Goal: Book appointment/travel/reservation

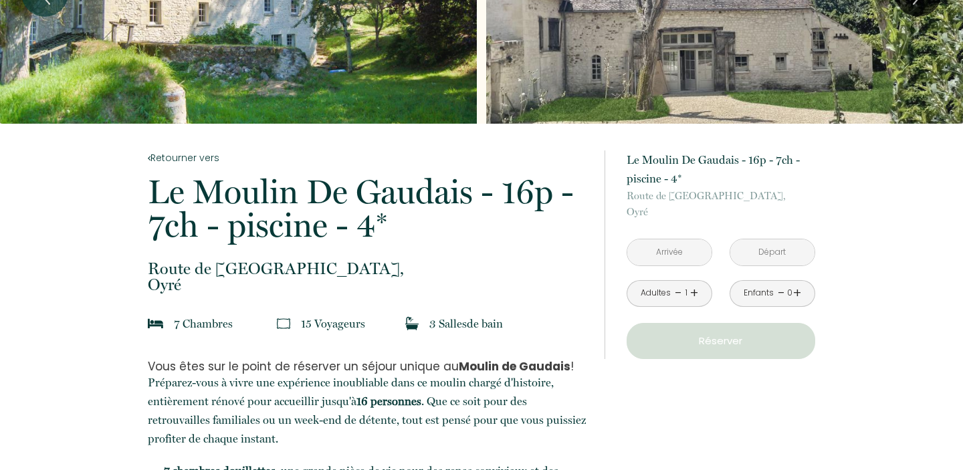
scroll to position [139, 0]
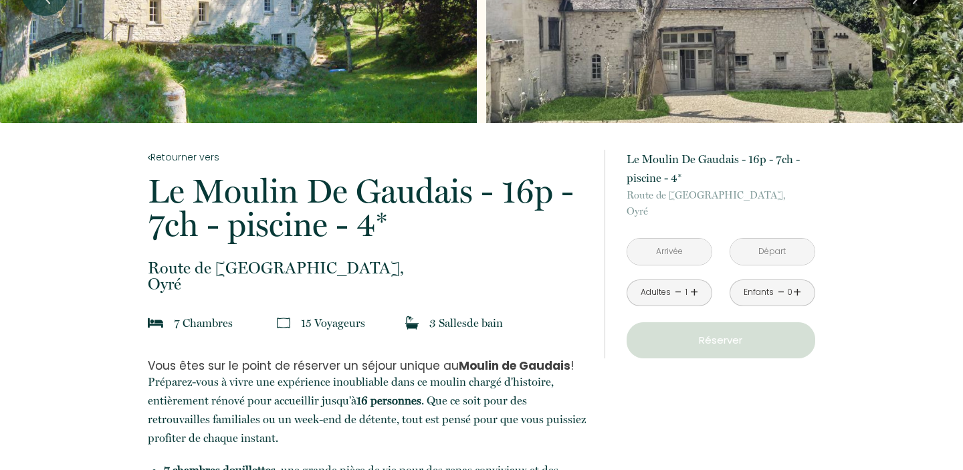
click at [699, 258] on input "text" at bounding box center [670, 252] width 84 height 26
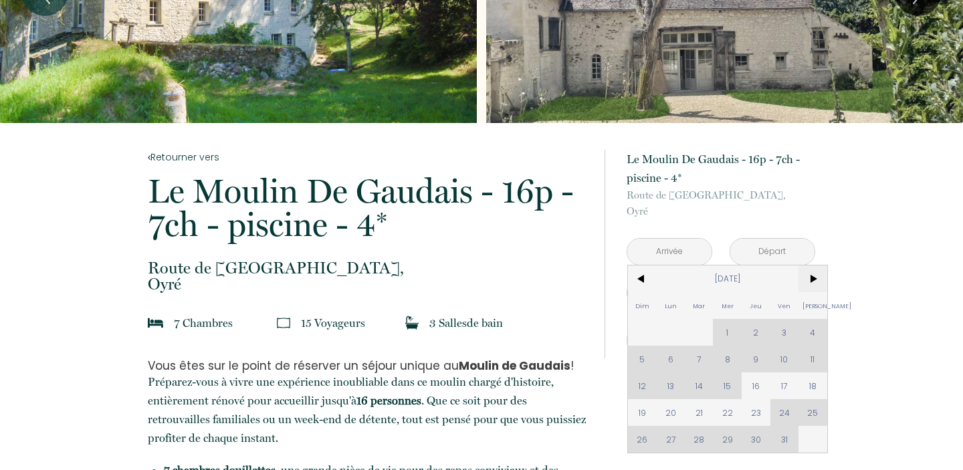
click at [818, 285] on span ">" at bounding box center [813, 279] width 29 height 27
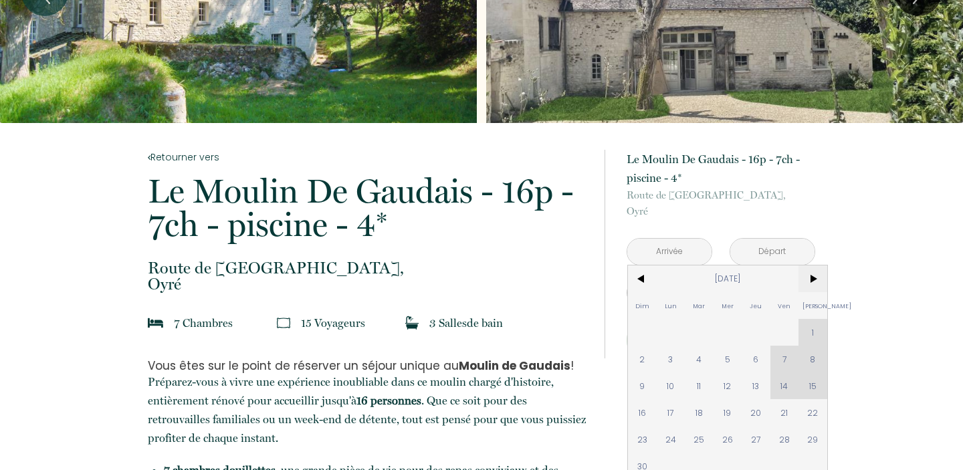
click at [814, 276] on span ">" at bounding box center [813, 279] width 29 height 27
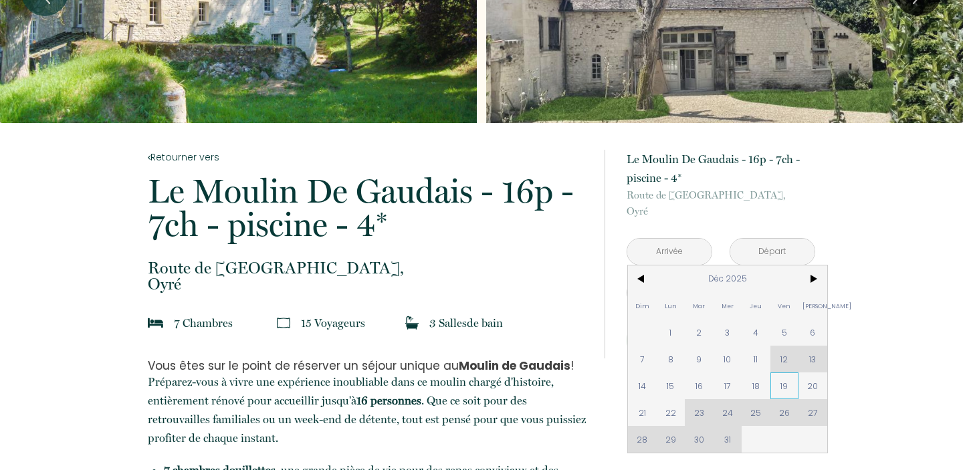
click at [782, 385] on span "19" at bounding box center [785, 386] width 29 height 27
type input "[DATE]"
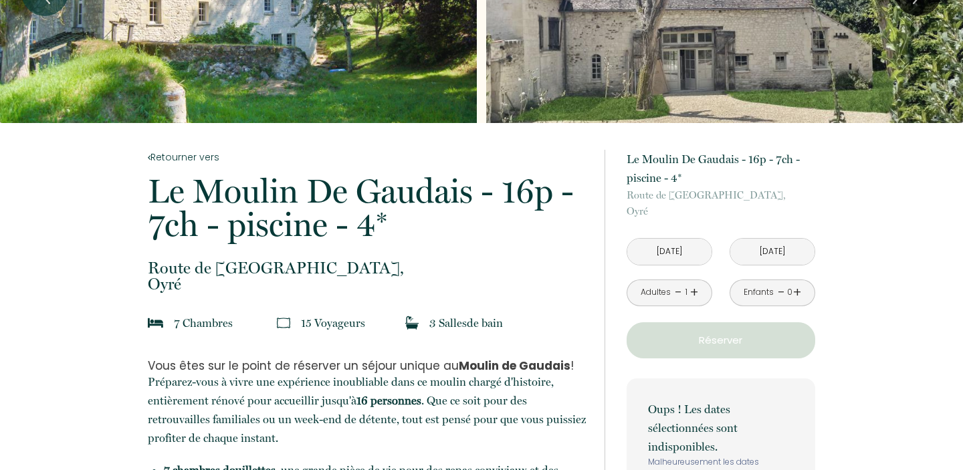
click at [772, 250] on input "[DATE]" at bounding box center [773, 252] width 84 height 26
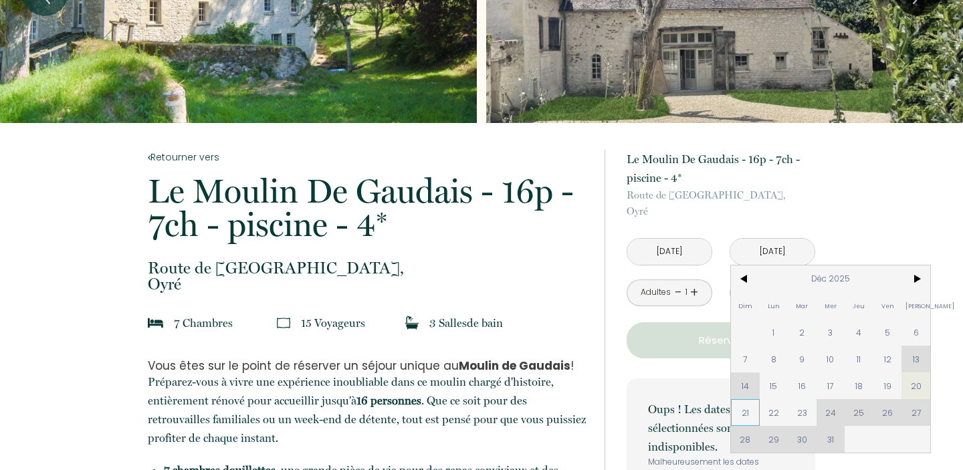
click at [751, 413] on span "21" at bounding box center [745, 412] width 29 height 27
type input "Dim 21 Déc 2025"
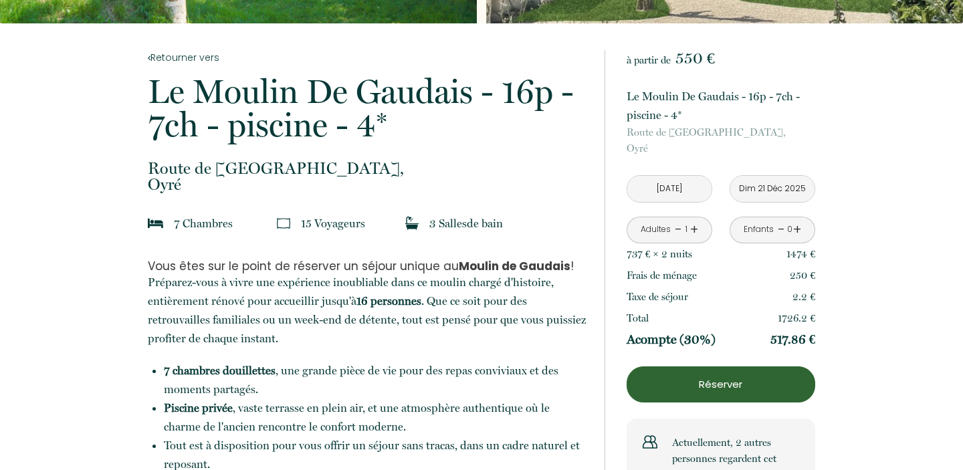
scroll to position [243, 0]
